Goal: Information Seeking & Learning: Check status

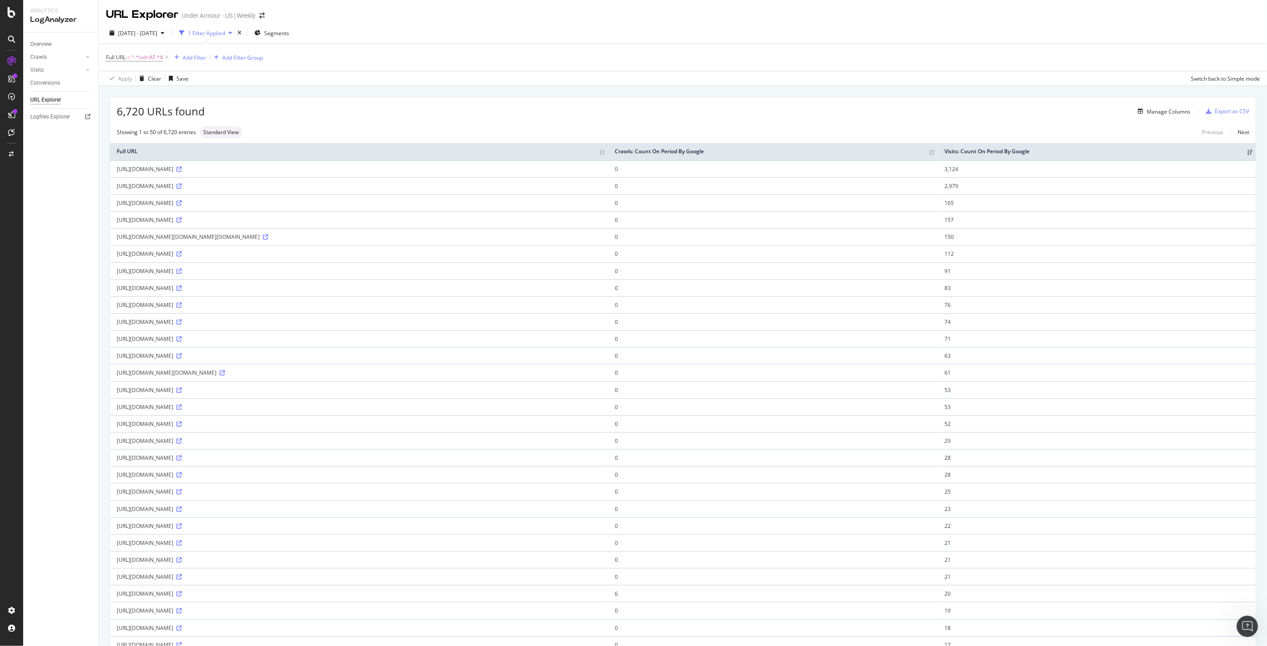
scroll to position [706, 0]
